Goal: Book appointment/travel/reservation

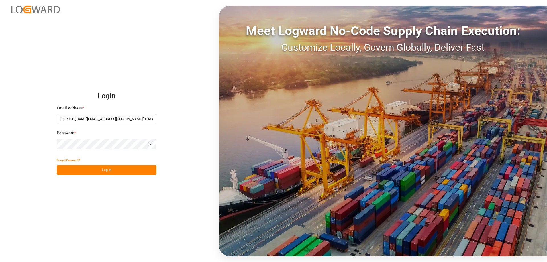
click at [105, 168] on button "Log In" at bounding box center [107, 170] width 100 height 10
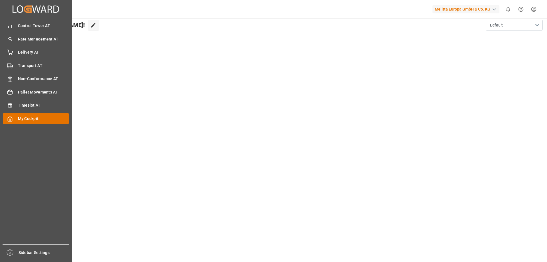
click at [21, 119] on span "My Cockpit" at bounding box center [43, 119] width 51 height 6
click at [23, 104] on span "Timeslot AT" at bounding box center [43, 105] width 51 height 6
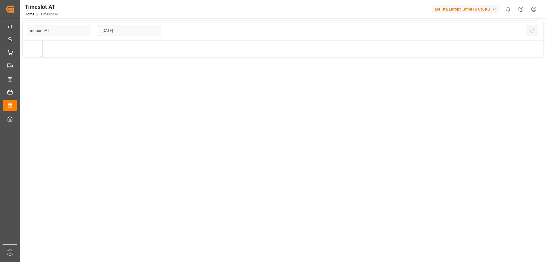
type input "Inbound AT"
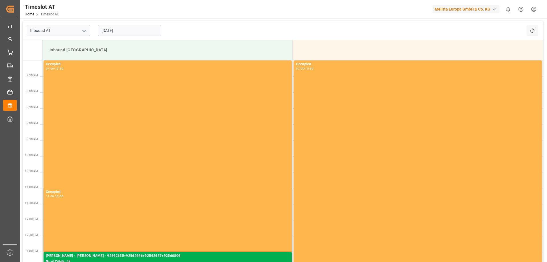
click at [138, 28] on input "[DATE]" at bounding box center [129, 30] width 63 height 11
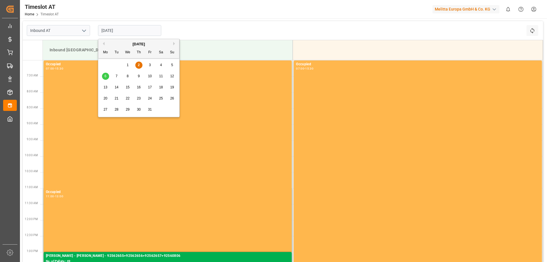
click at [118, 78] on div "7" at bounding box center [116, 76] width 7 height 7
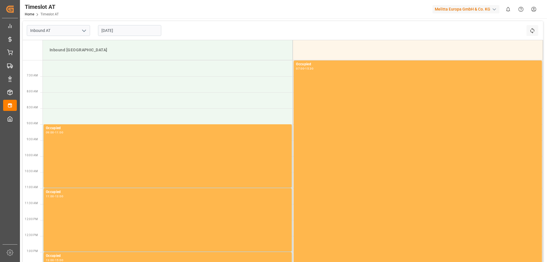
click at [127, 27] on input "[DATE]" at bounding box center [129, 30] width 63 height 11
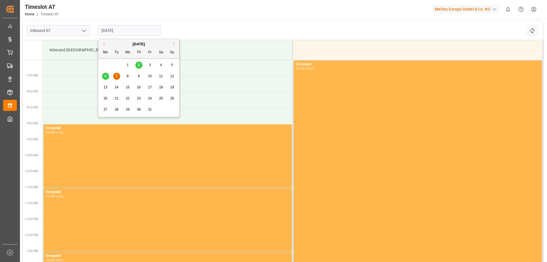
click at [127, 27] on input "[DATE]" at bounding box center [129, 30] width 63 height 11
click at [127, 75] on span "8" at bounding box center [128, 76] width 2 height 4
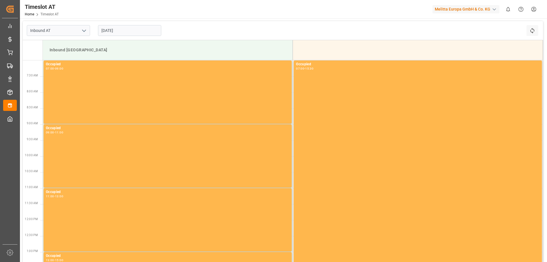
click at [117, 24] on div "[DATE]" at bounding box center [129, 30] width 71 height 19
click at [117, 28] on input "[DATE]" at bounding box center [129, 30] width 63 height 11
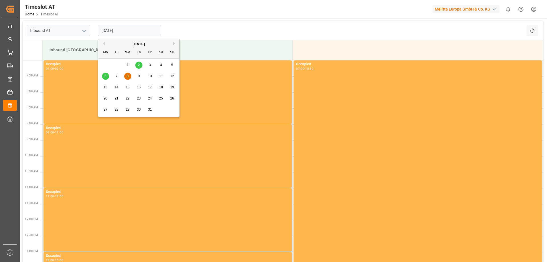
click at [136, 75] on div "9" at bounding box center [138, 76] width 7 height 7
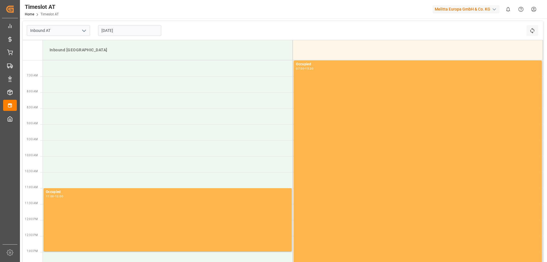
click at [136, 31] on input "[DATE]" at bounding box center [129, 30] width 63 height 11
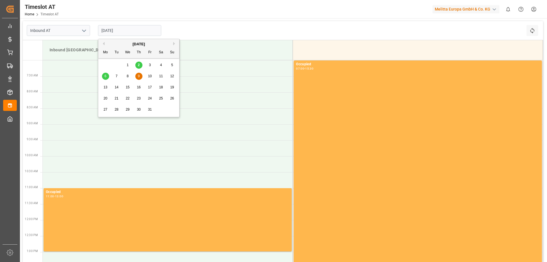
click at [125, 78] on div "8" at bounding box center [127, 76] width 7 height 7
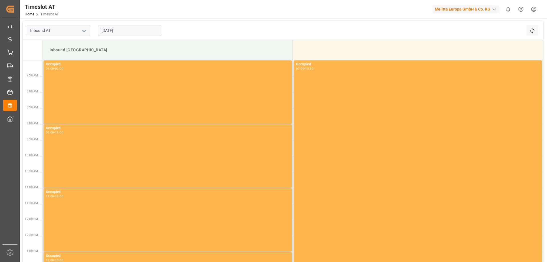
click at [116, 29] on input "[DATE]" at bounding box center [129, 30] width 63 height 11
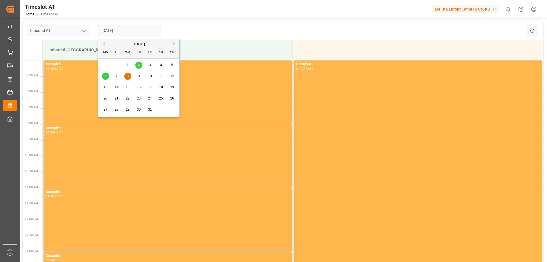
click at [117, 75] on span "7" at bounding box center [117, 76] width 2 height 4
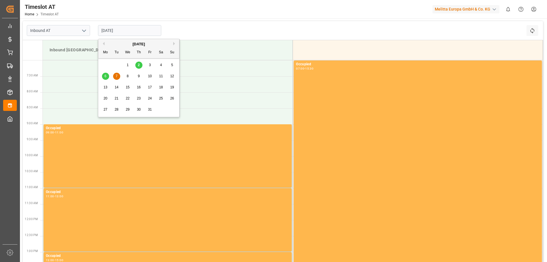
click at [122, 30] on input "[DATE]" at bounding box center [129, 30] width 63 height 11
click at [107, 76] on div "6" at bounding box center [105, 76] width 7 height 7
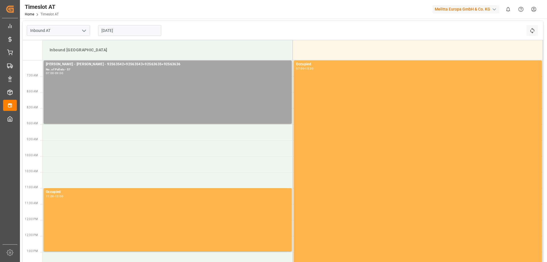
click at [131, 32] on input "[DATE]" at bounding box center [129, 30] width 63 height 11
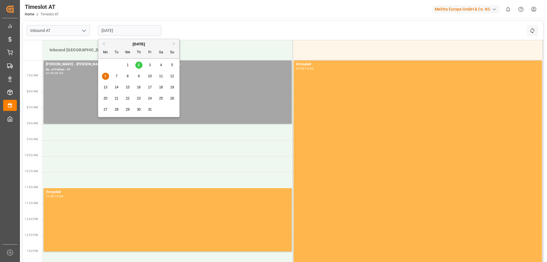
click at [128, 77] on span "8" at bounding box center [128, 76] width 2 height 4
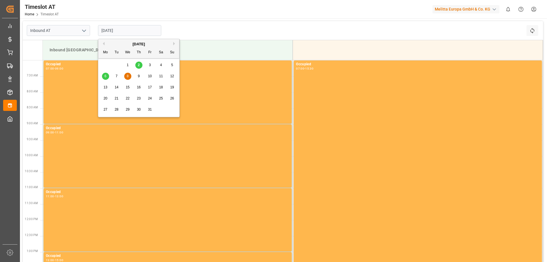
click at [138, 30] on input "[DATE]" at bounding box center [129, 30] width 63 height 11
click at [139, 77] on span "9" at bounding box center [139, 76] width 2 height 4
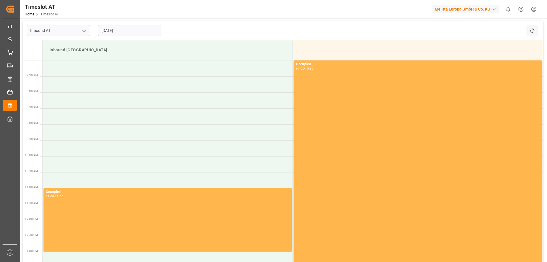
click at [119, 27] on input "[DATE]" at bounding box center [129, 30] width 63 height 11
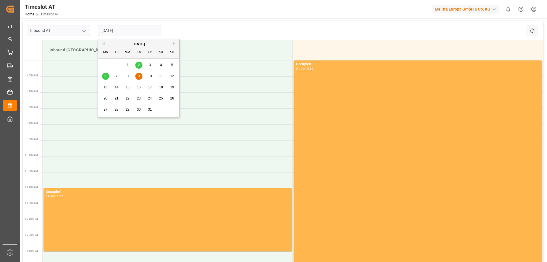
click at [106, 76] on span "6" at bounding box center [105, 76] width 2 height 4
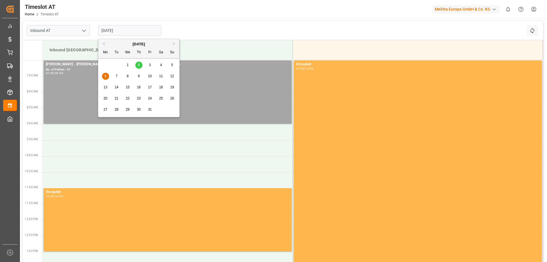
click at [125, 27] on input "[DATE]" at bounding box center [129, 30] width 63 height 11
click at [117, 77] on span "7" at bounding box center [117, 76] width 2 height 4
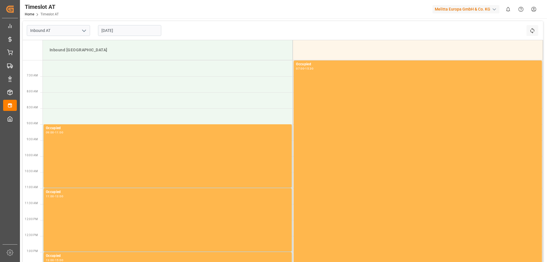
click at [120, 31] on input "[DATE]" at bounding box center [129, 30] width 63 height 11
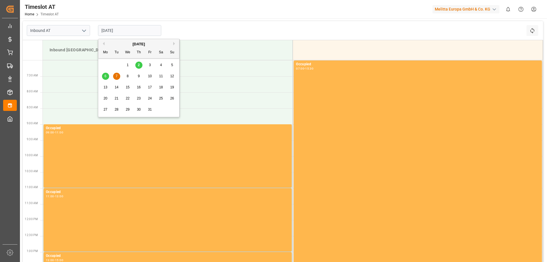
click at [137, 78] on div "9" at bounding box center [138, 76] width 7 height 7
type input "[DATE]"
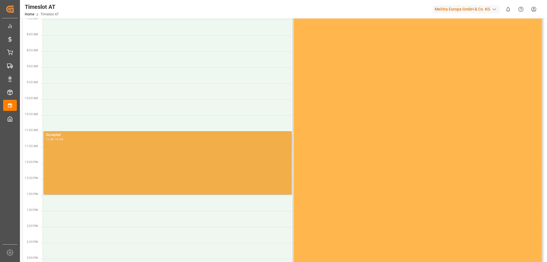
scroll to position [114, 0]
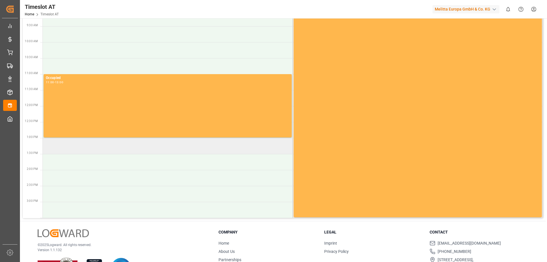
click at [92, 148] on td at bounding box center [168, 146] width 250 height 16
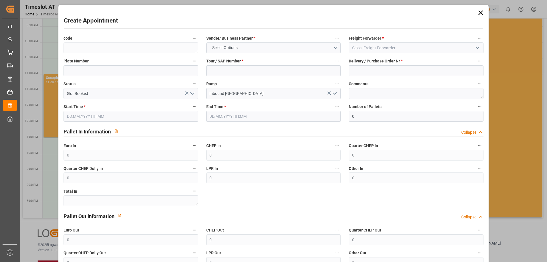
type input "[DATE] 13:00"
type input "[DATE] 15:00"
click at [240, 47] on span "Select Options" at bounding box center [224, 48] width 31 height 6
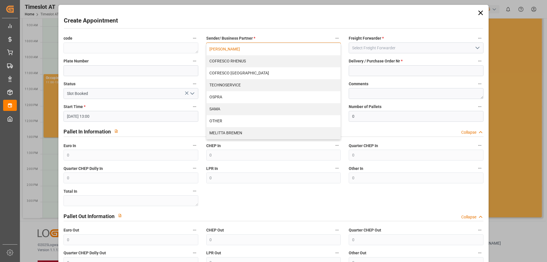
click at [233, 46] on div "[PERSON_NAME]" at bounding box center [273, 49] width 134 height 12
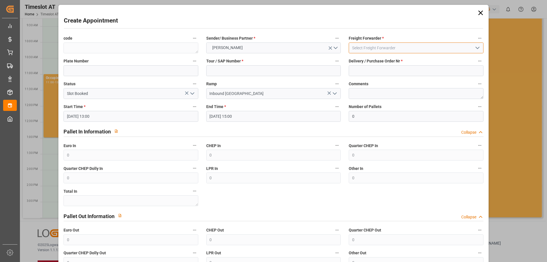
click at [372, 48] on input at bounding box center [415, 47] width 134 height 11
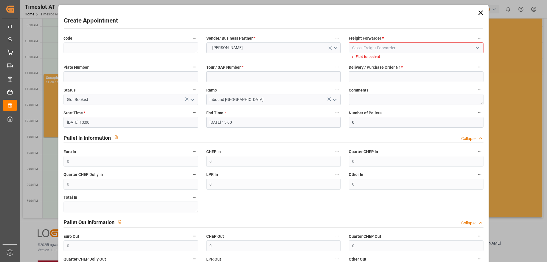
click at [475, 46] on icon "open menu" at bounding box center [477, 47] width 7 height 7
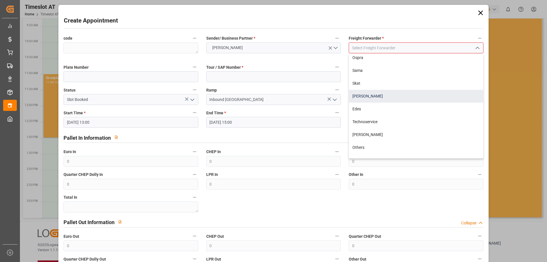
scroll to position [57, 0]
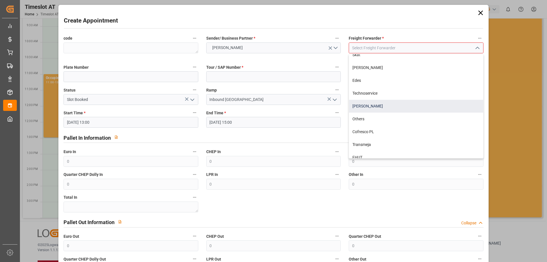
click at [375, 109] on div "[PERSON_NAME]" at bounding box center [416, 106] width 134 height 13
type input "[PERSON_NAME]"
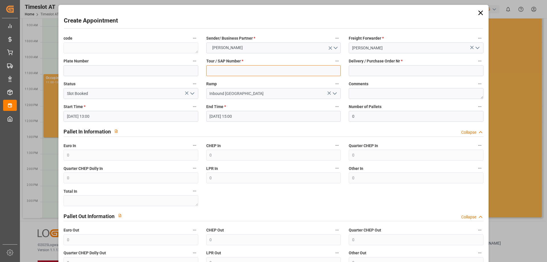
click at [241, 73] on input at bounding box center [273, 70] width 134 height 11
type input "400053536"
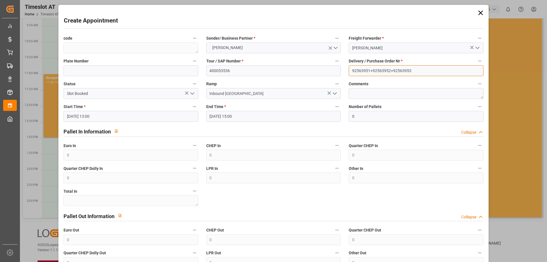
type input "92563951+92563952+92563953"
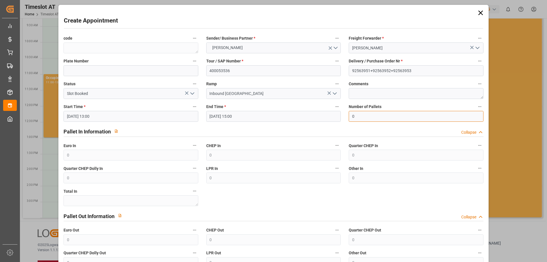
drag, startPoint x: 365, startPoint y: 114, endPoint x: 317, endPoint y: 114, distance: 47.3
click at [318, 114] on div "code Sender/ Business Partner * [PERSON_NAME] Freight Forwarder * Gebr [PERSON_…" at bounding box center [272, 162] width 427 height 260
type input "46"
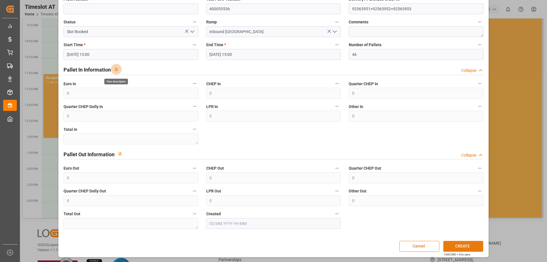
click at [460, 245] on button "CREATE" at bounding box center [463, 246] width 40 height 11
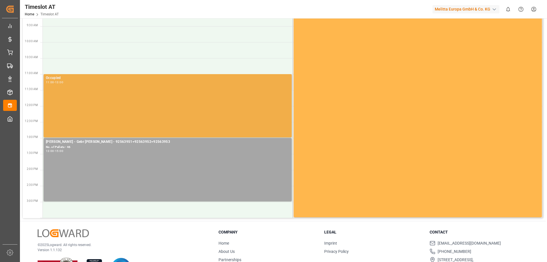
scroll to position [0, 0]
